Goal: Browse casually

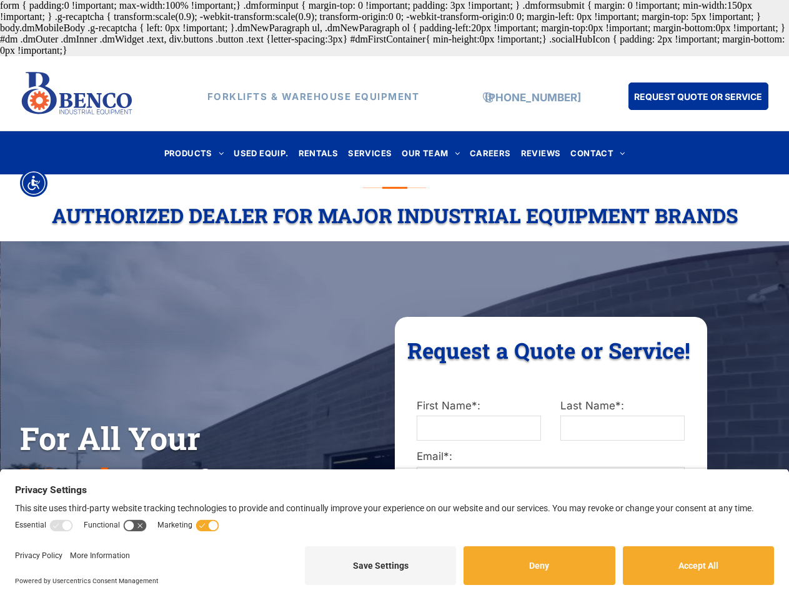
click at [394, 300] on div "For All Your Warehouse & Material Handling Needs! Request a Quote or Service! R…" at bounding box center [394, 519] width 789 height 530
click at [34, 183] on img "Accessibility Menu" at bounding box center [33, 182] width 27 height 27
